Goal: Find specific page/section: Find specific page/section

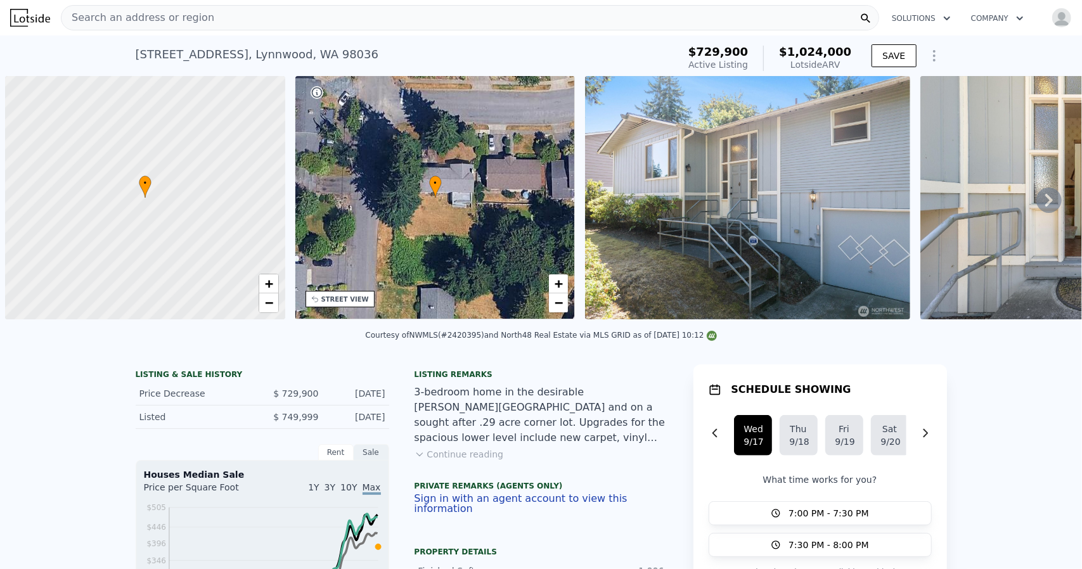
scroll to position [0, 5]
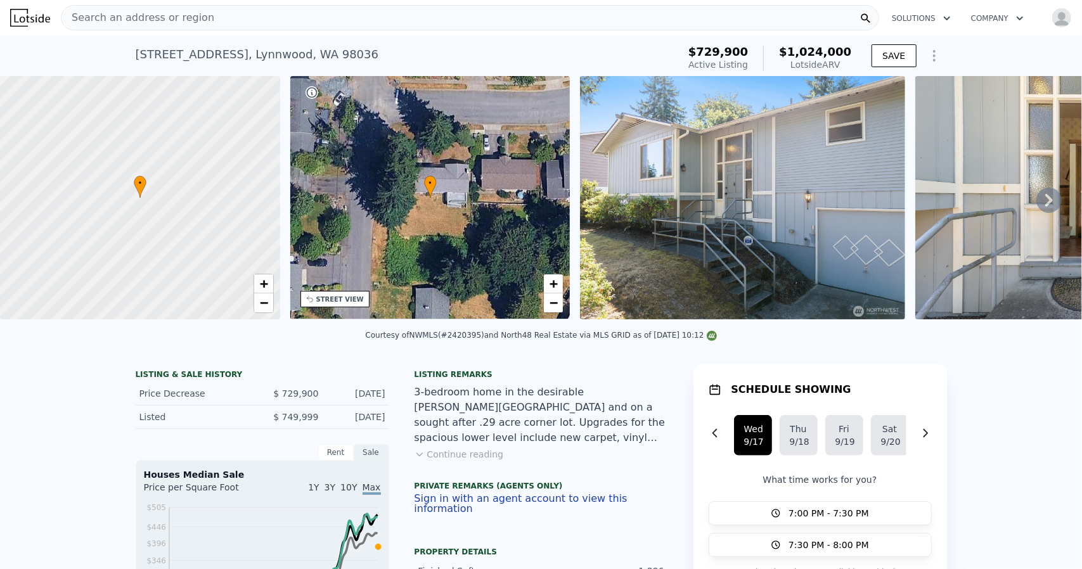
click at [791, 193] on img at bounding box center [742, 197] width 325 height 243
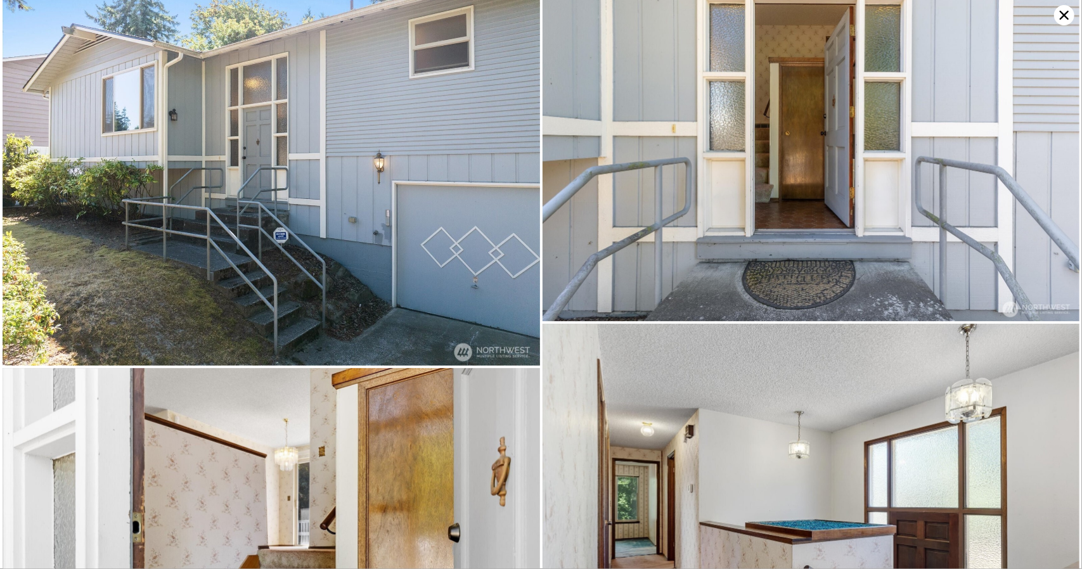
scroll to position [0, 0]
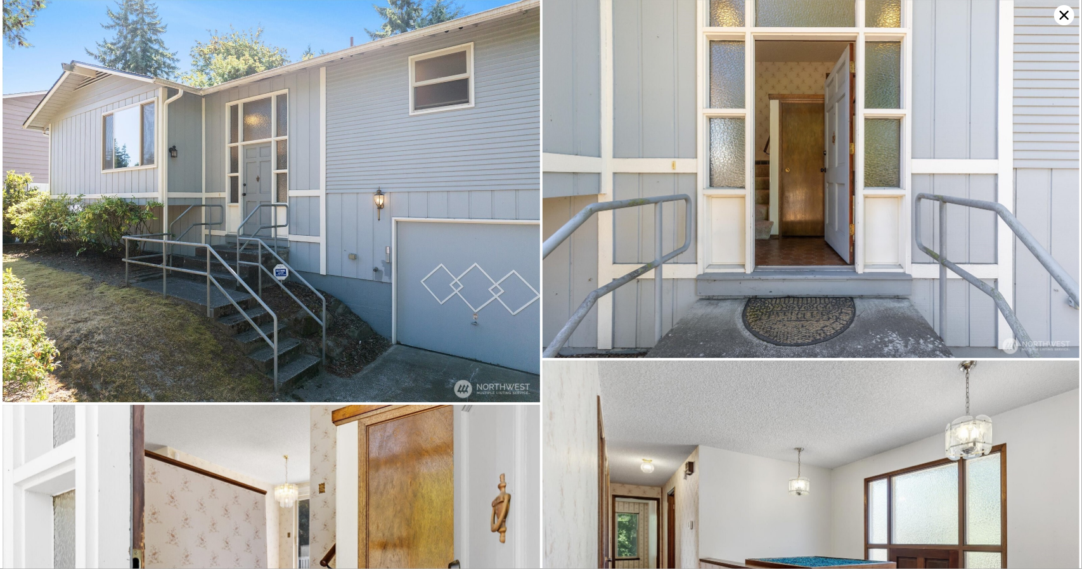
click at [1061, 13] on icon at bounding box center [1064, 15] width 9 height 9
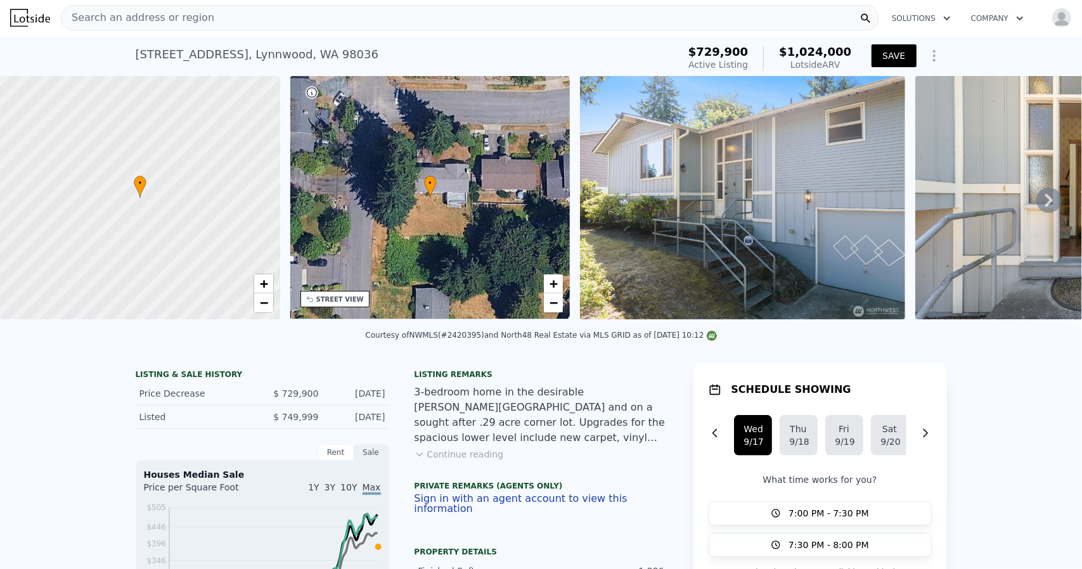
click at [891, 51] on button "SAVE" at bounding box center [894, 55] width 44 height 23
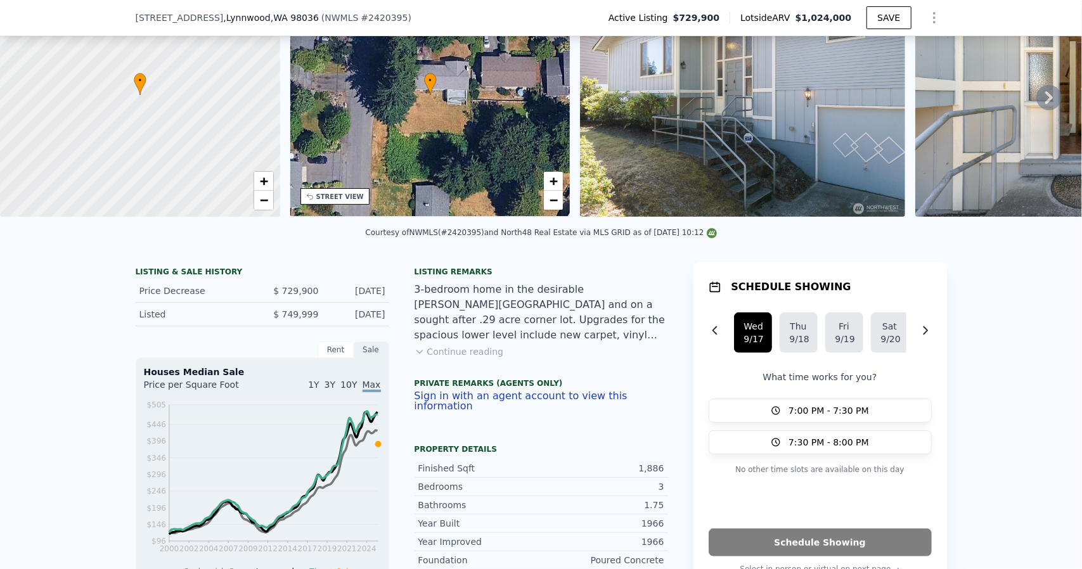
scroll to position [185, 0]
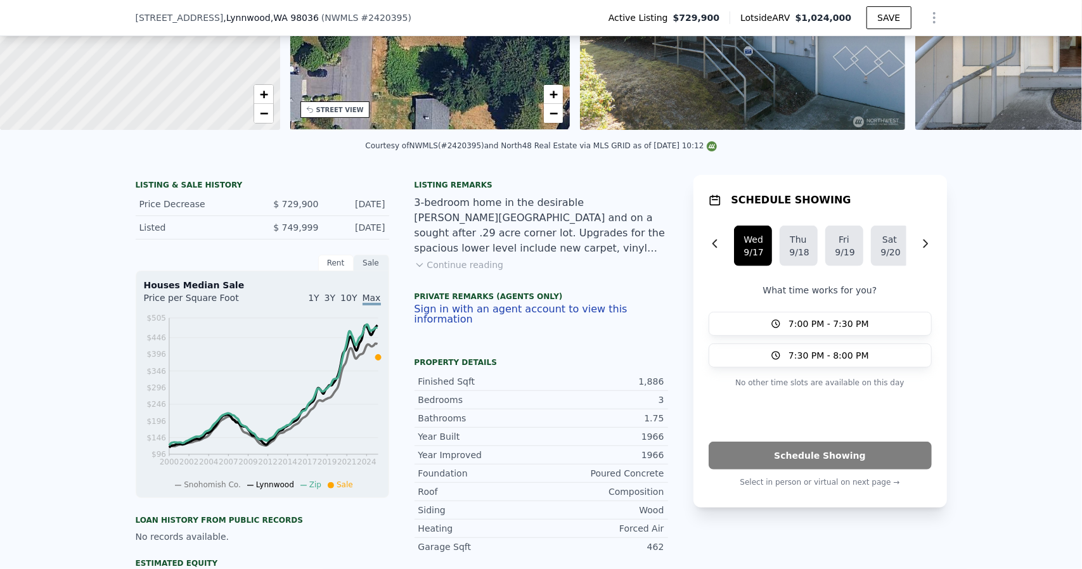
click at [416, 270] on icon at bounding box center [420, 265] width 10 height 10
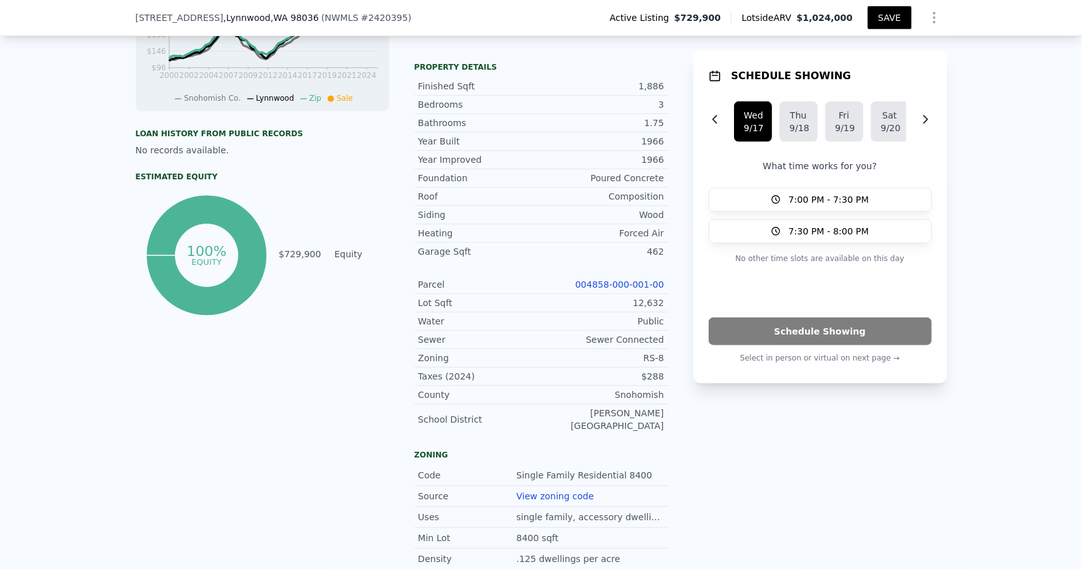
scroll to position [629, 0]
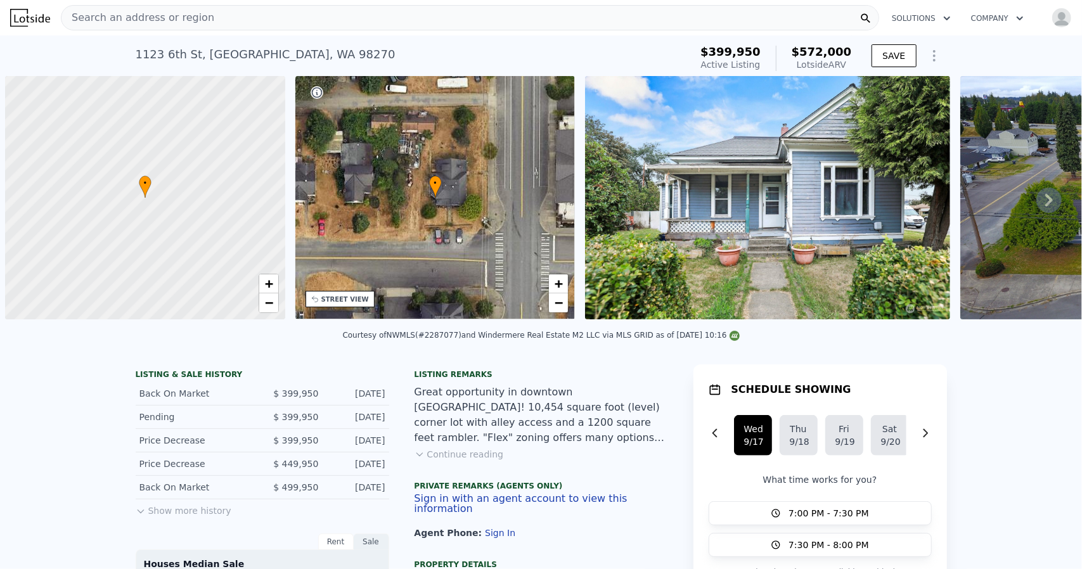
scroll to position [0, 5]
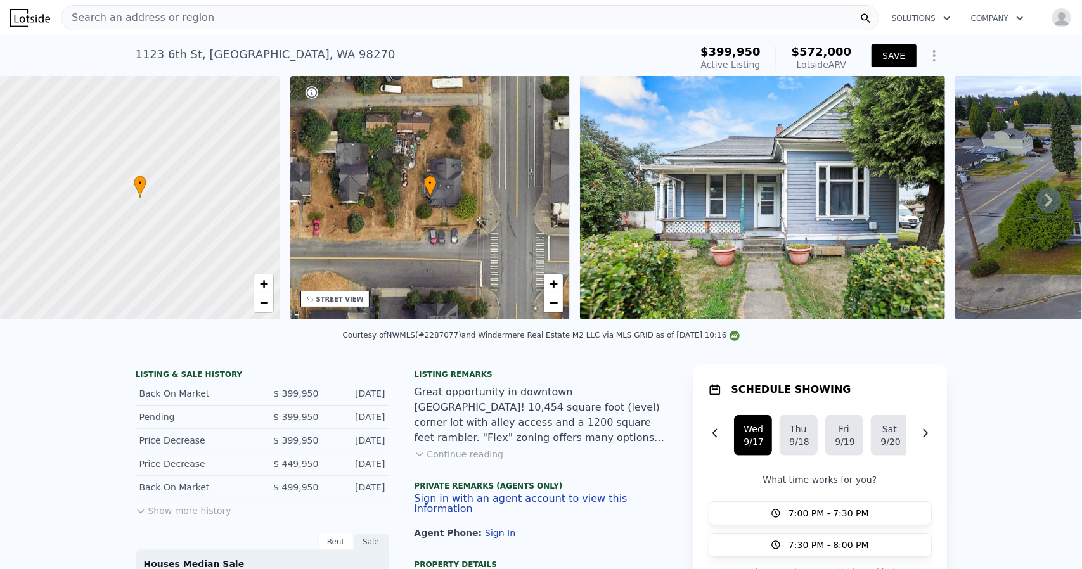
click at [883, 53] on button "SAVE" at bounding box center [894, 55] width 44 height 23
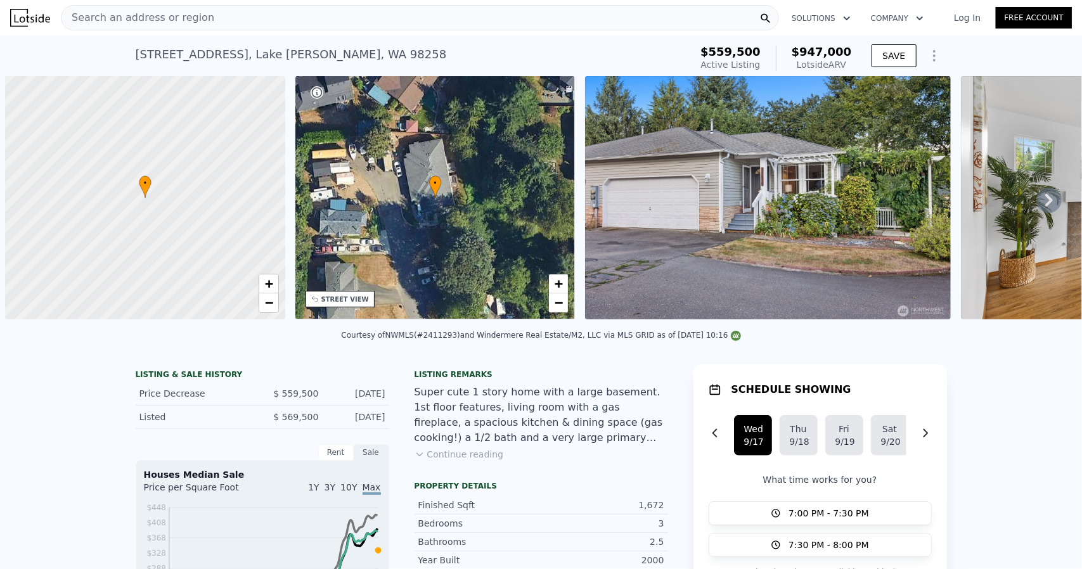
scroll to position [0, 5]
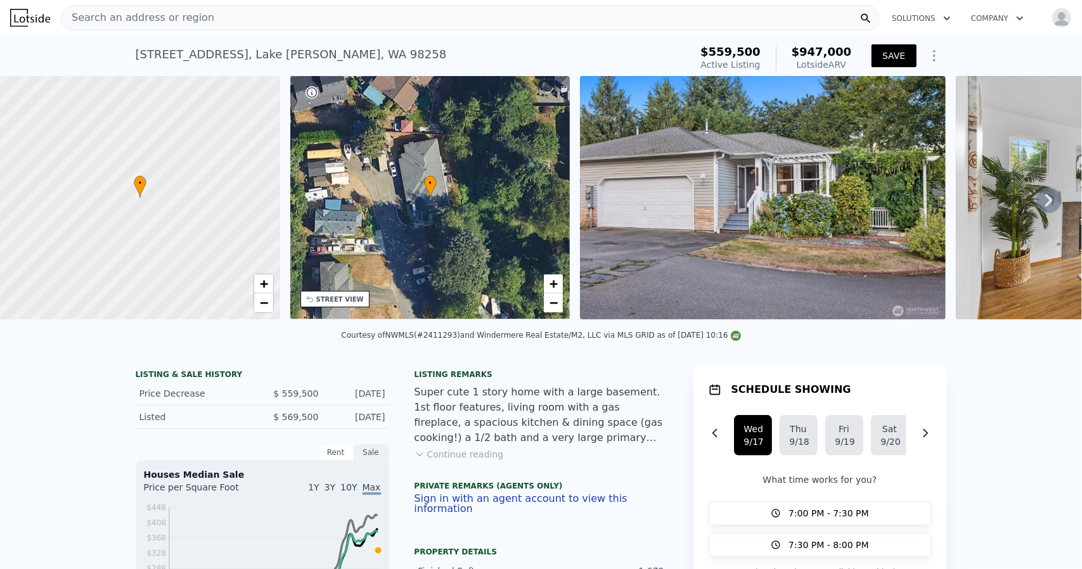
click at [893, 56] on button "SAVE" at bounding box center [894, 55] width 44 height 23
click at [805, 217] on img at bounding box center [762, 197] width 365 height 243
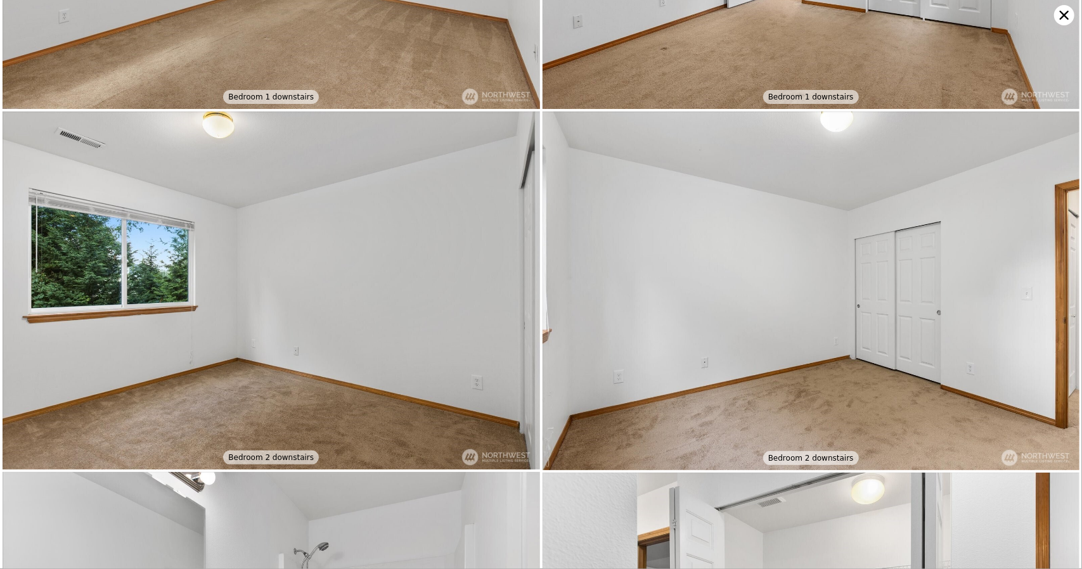
scroll to position [2504, 0]
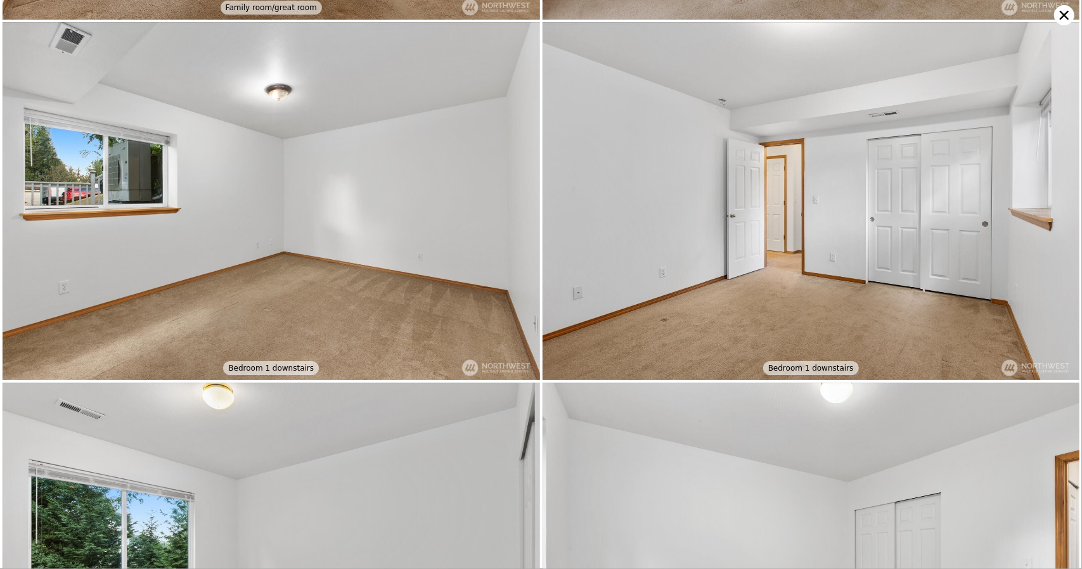
click at [1065, 15] on icon at bounding box center [1064, 15] width 9 height 9
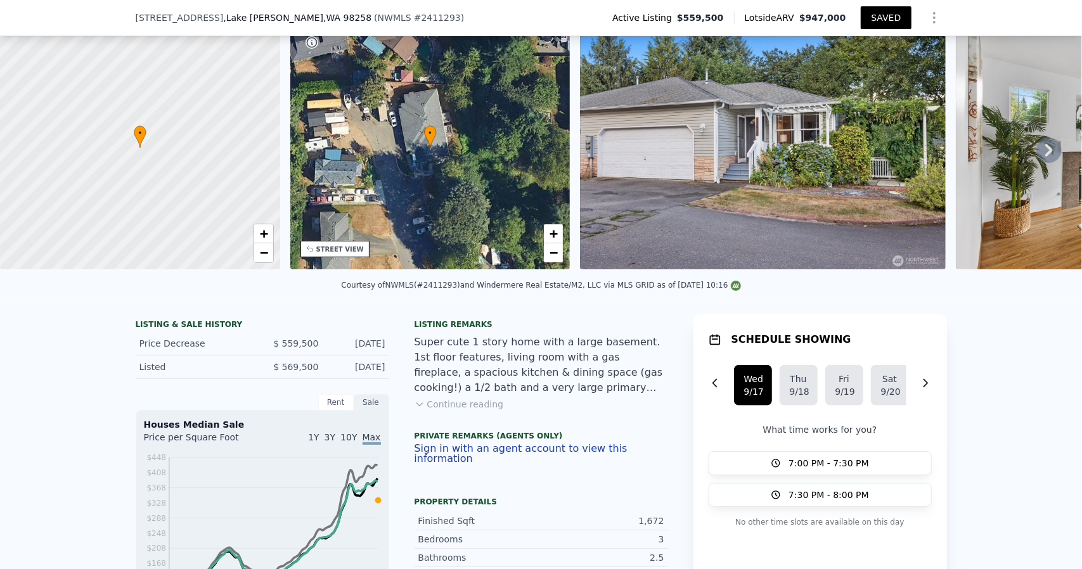
scroll to position [58, 0]
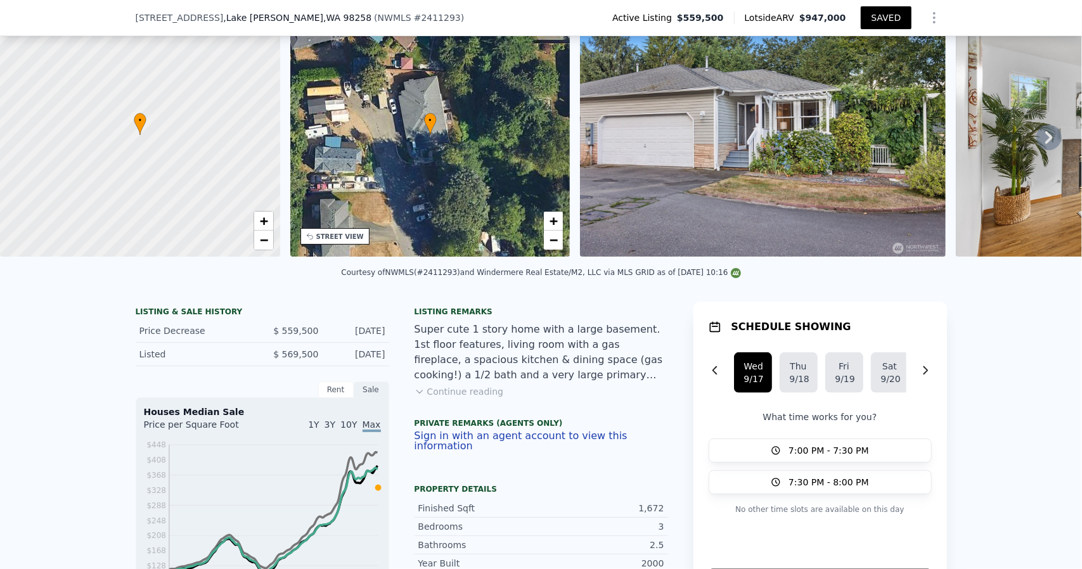
click at [424, 398] on button "Continue reading" at bounding box center [459, 391] width 89 height 13
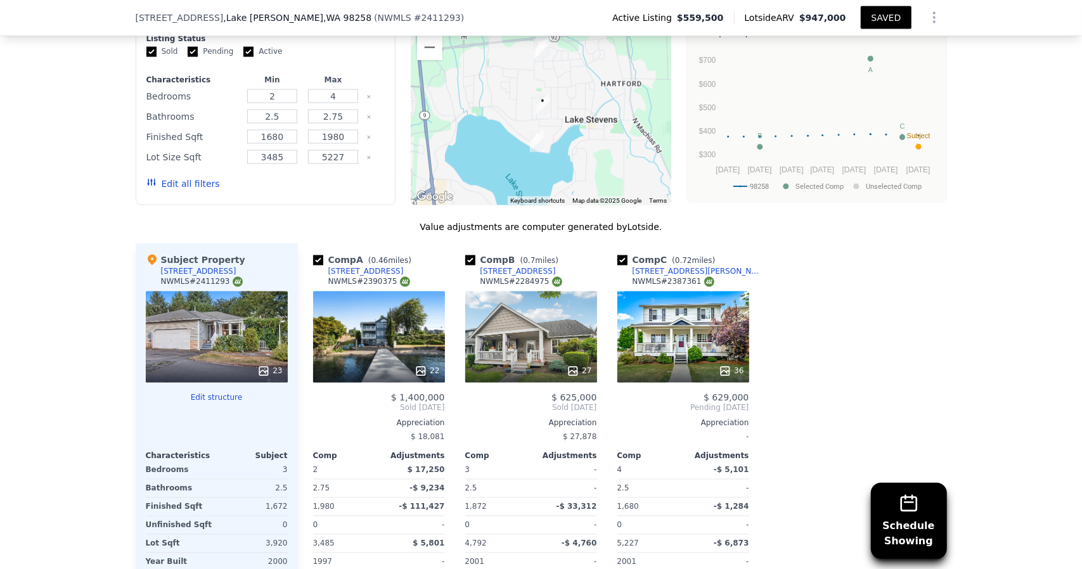
scroll to position [1326, 0]
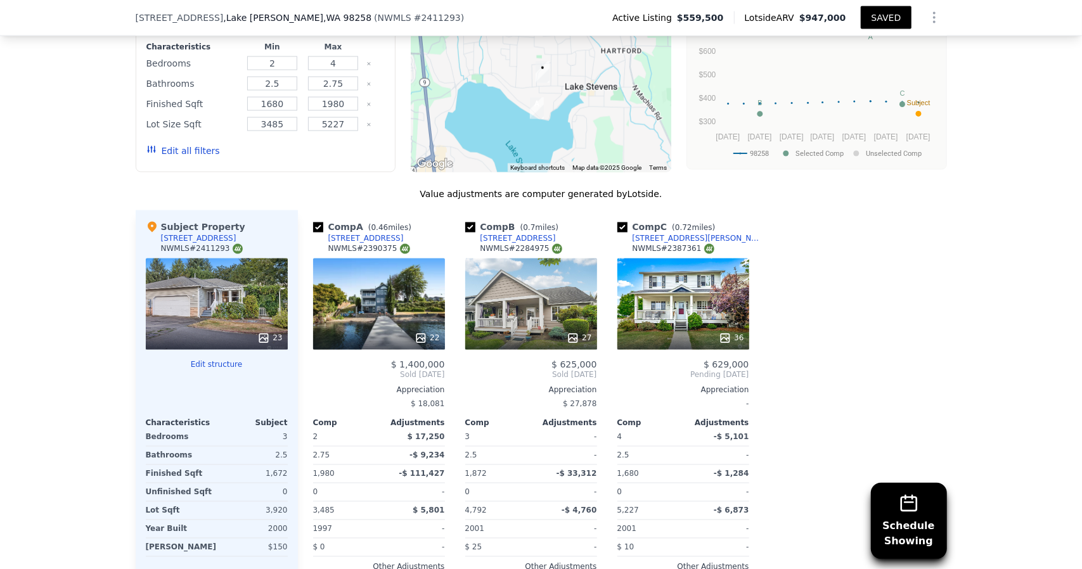
click at [370, 259] on div "22" at bounding box center [379, 304] width 132 height 91
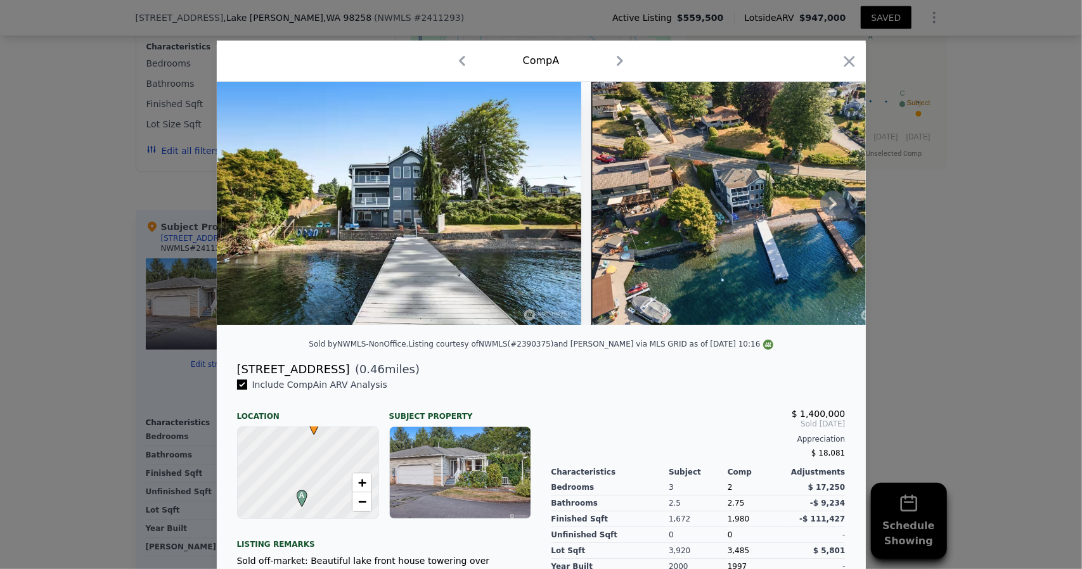
click at [389, 228] on img at bounding box center [399, 203] width 365 height 243
click at [774, 226] on img at bounding box center [755, 203] width 326 height 243
click at [831, 212] on icon at bounding box center [832, 203] width 25 height 25
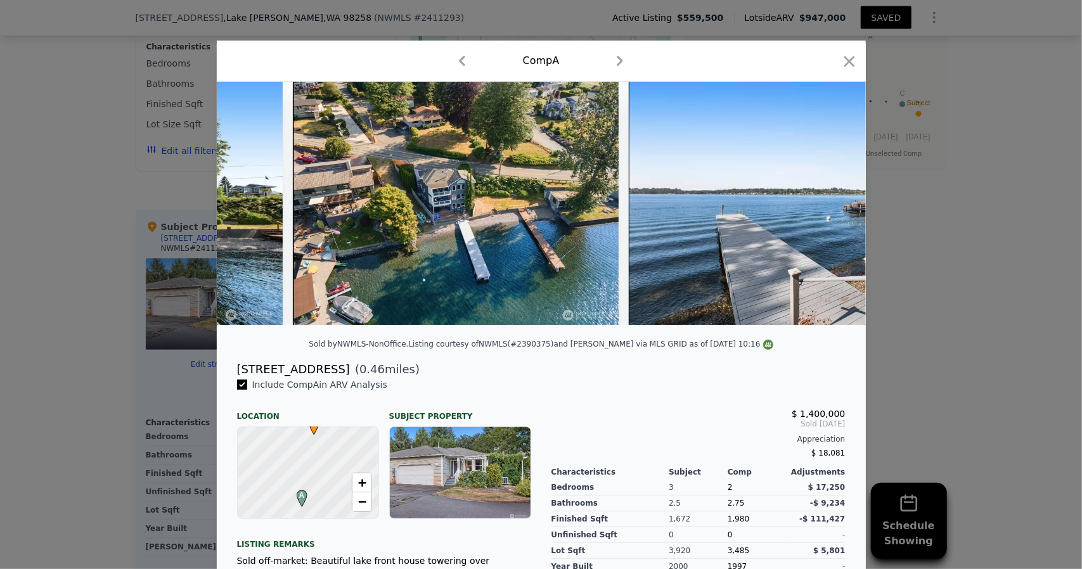
scroll to position [0, 304]
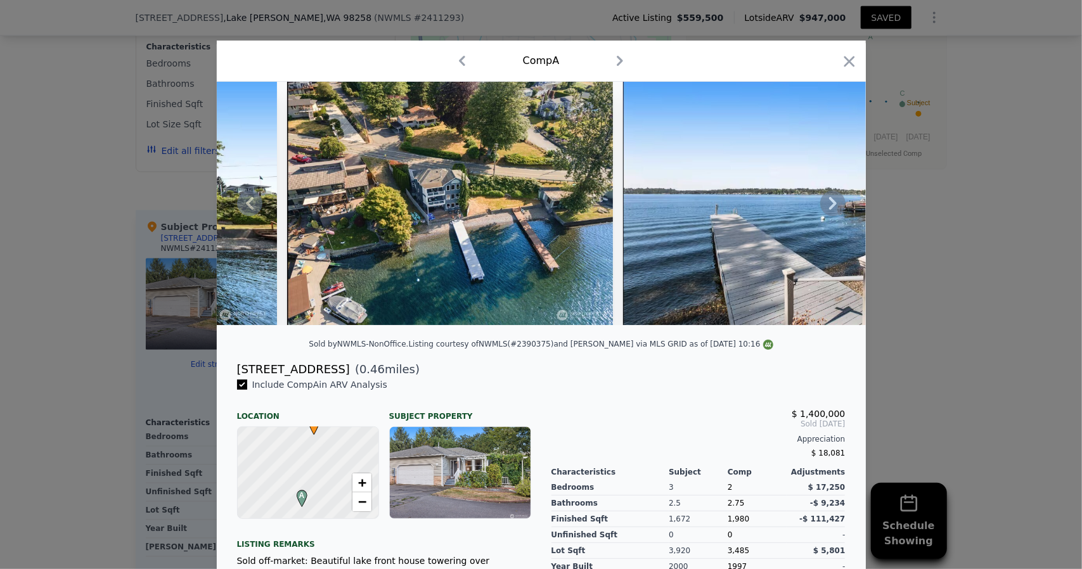
click at [829, 209] on icon at bounding box center [833, 203] width 8 height 13
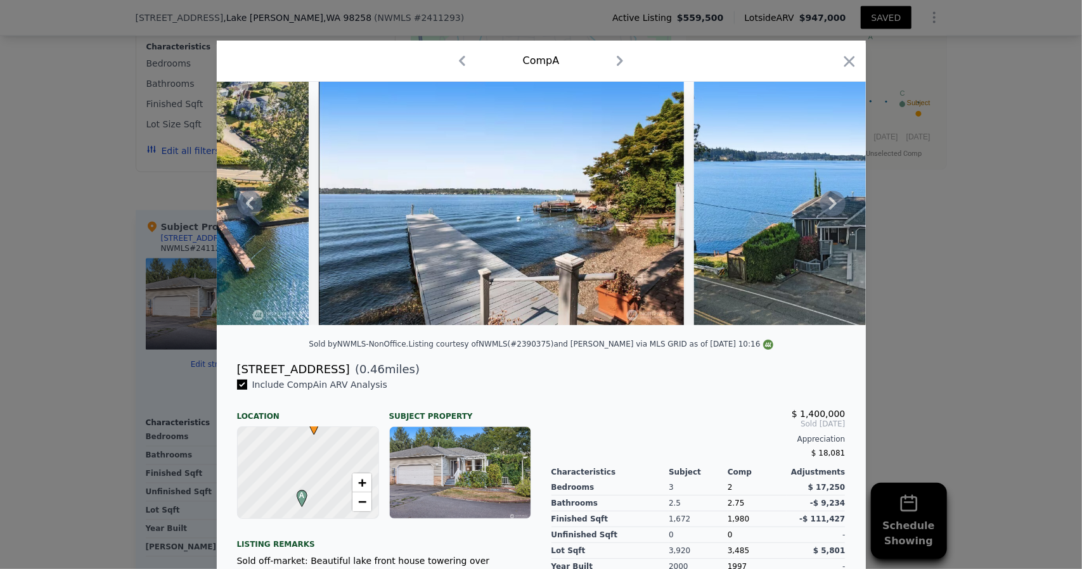
click at [829, 209] on icon at bounding box center [833, 203] width 8 height 13
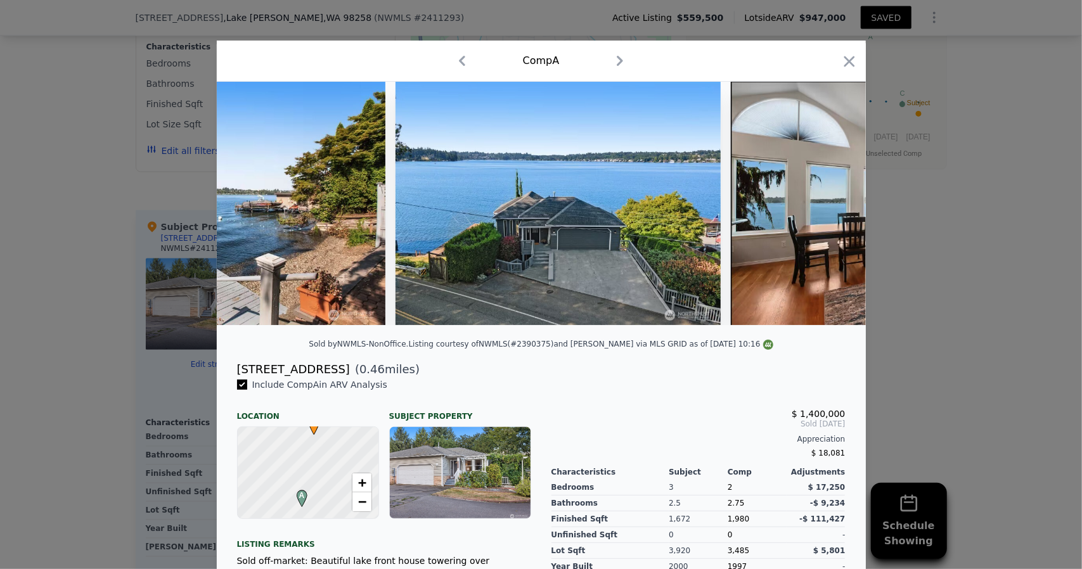
scroll to position [0, 913]
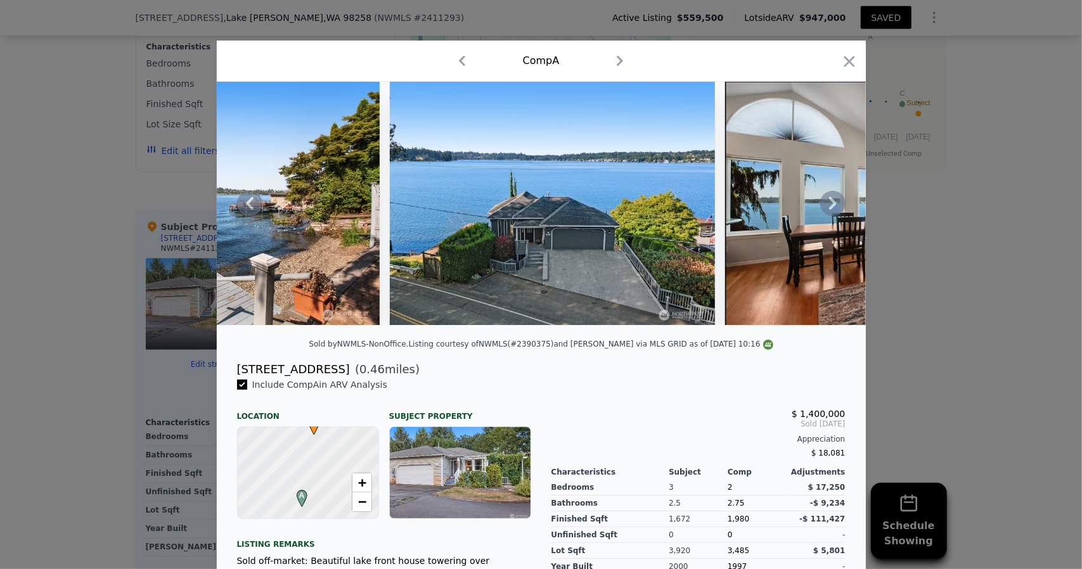
click at [829, 209] on icon at bounding box center [833, 203] width 8 height 13
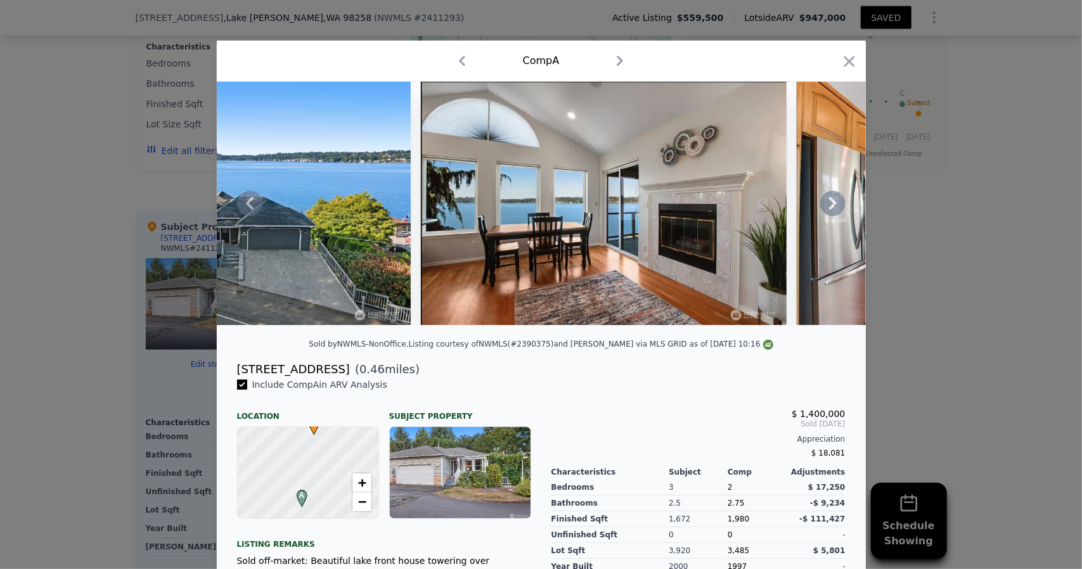
click at [829, 209] on icon at bounding box center [833, 203] width 8 height 13
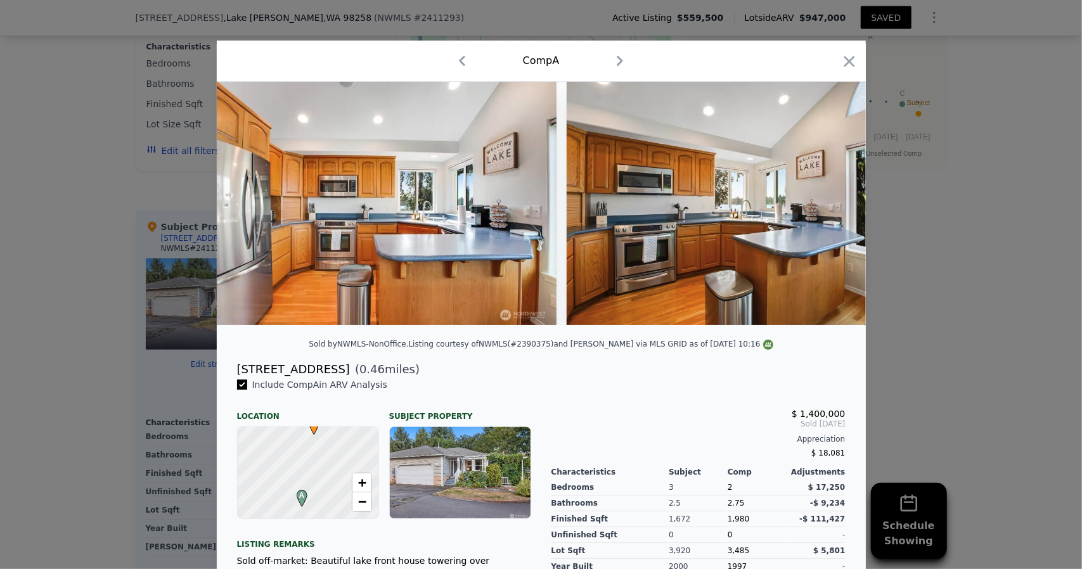
scroll to position [164, 0]
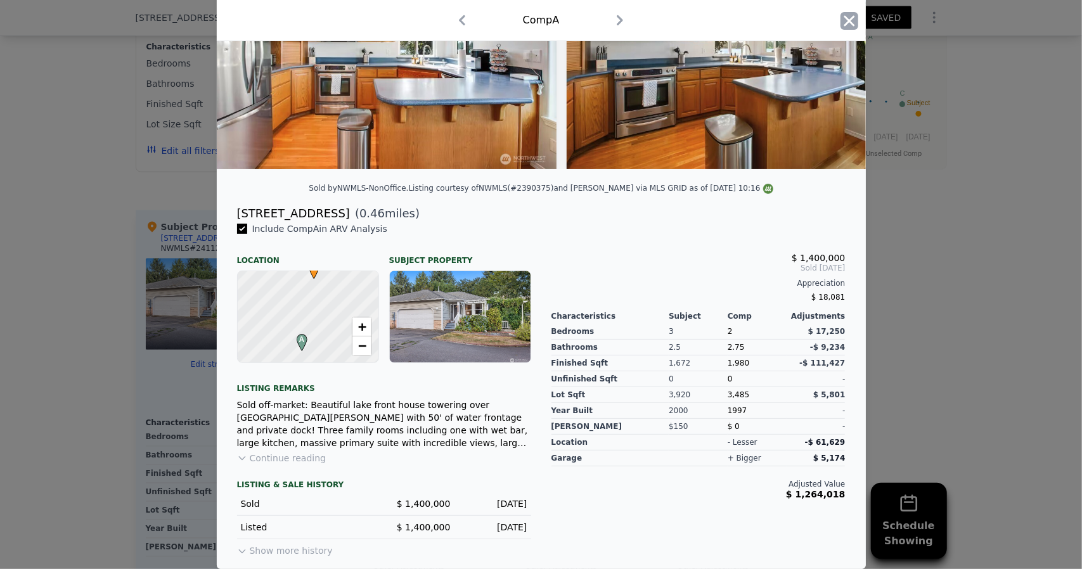
click at [844, 23] on icon "button" at bounding box center [849, 20] width 11 height 11
